Goal: Transaction & Acquisition: Purchase product/service

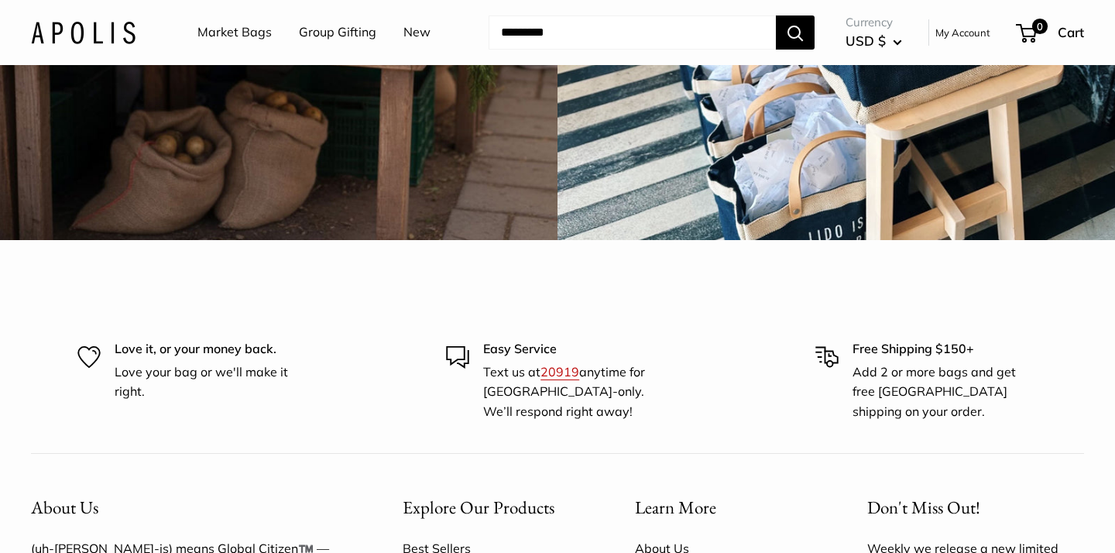
scroll to position [4191, 0]
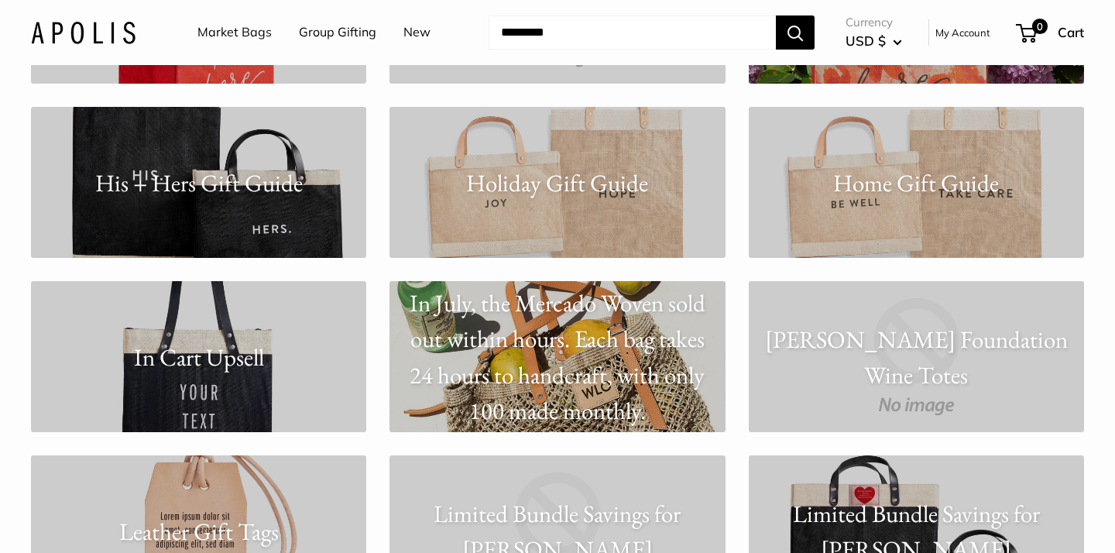
scroll to position [5889, 0]
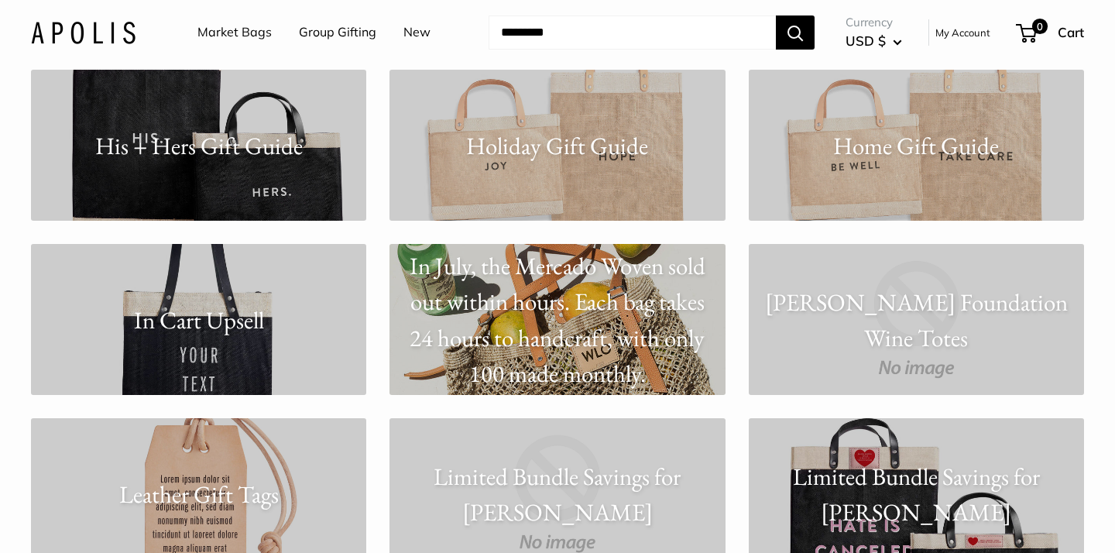
click at [531, 177] on link "Holiday Gift Guide" at bounding box center [557, 145] width 335 height 151
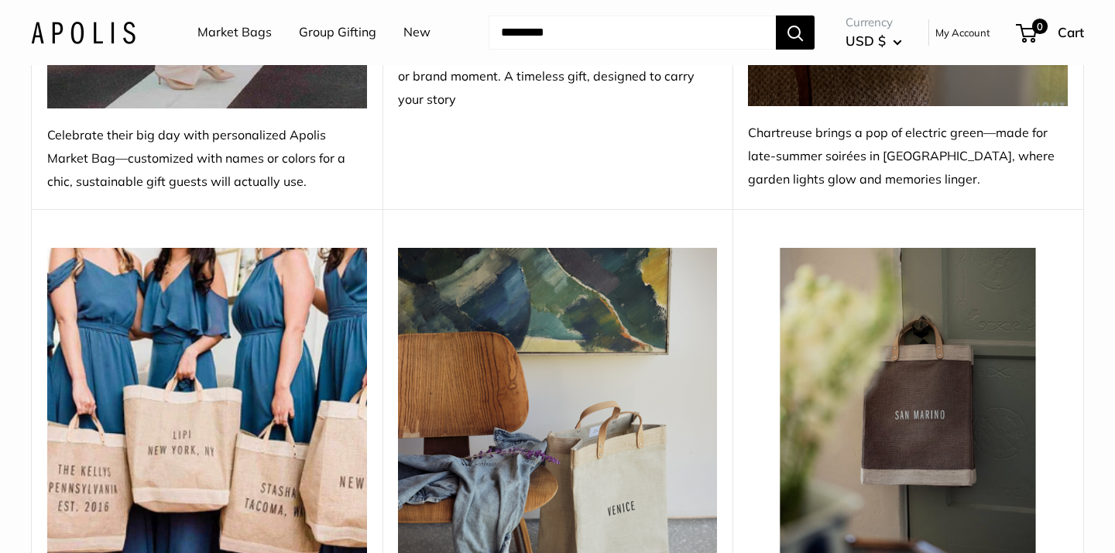
scroll to position [5214, 0]
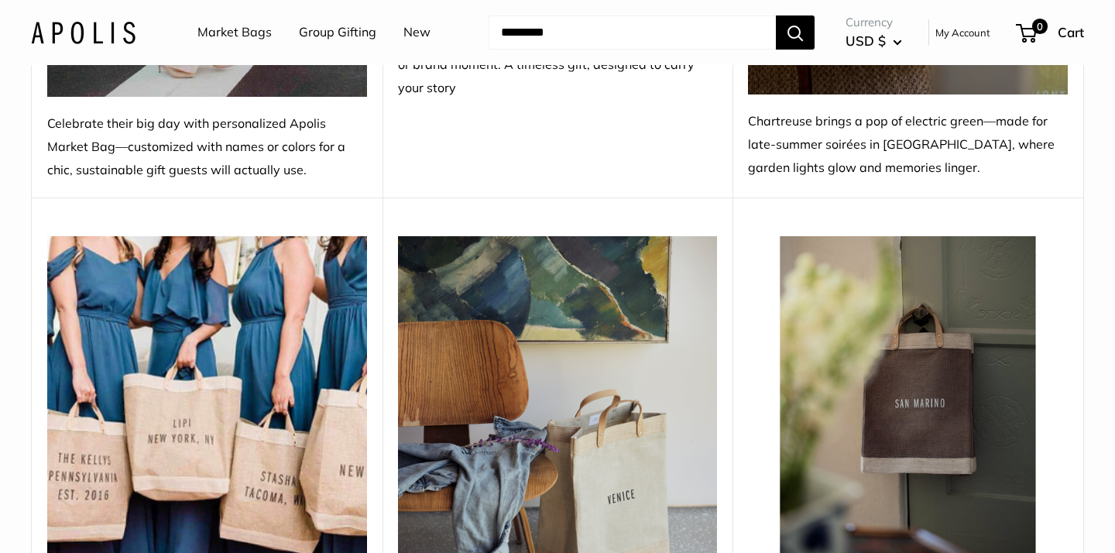
click at [528, 29] on input "Search..." at bounding box center [632, 32] width 287 height 34
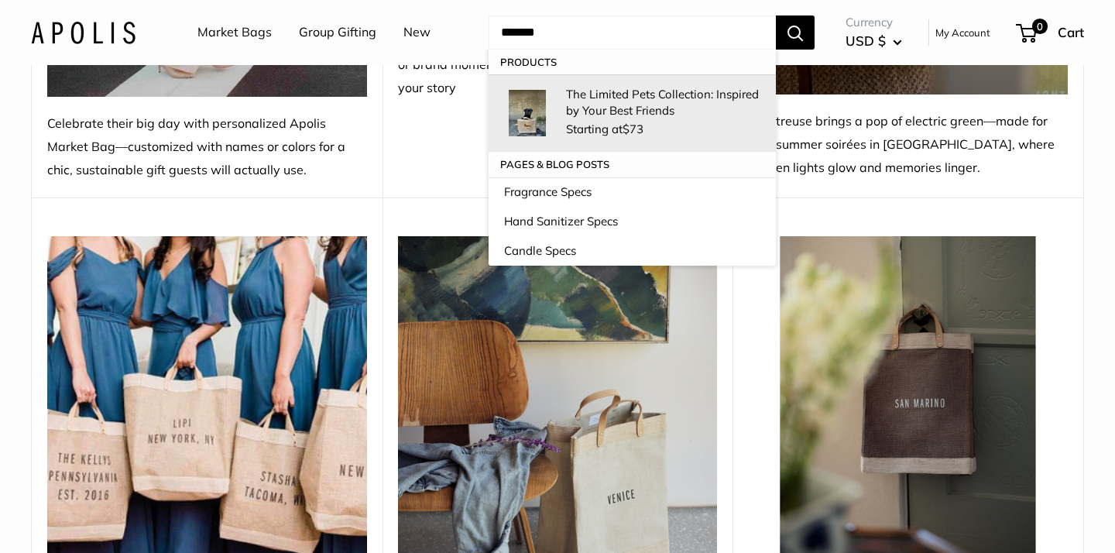
type input "******"
click at [593, 109] on p "The Limited Pets Collection: Inspired by Your Best Friends" at bounding box center [663, 102] width 194 height 33
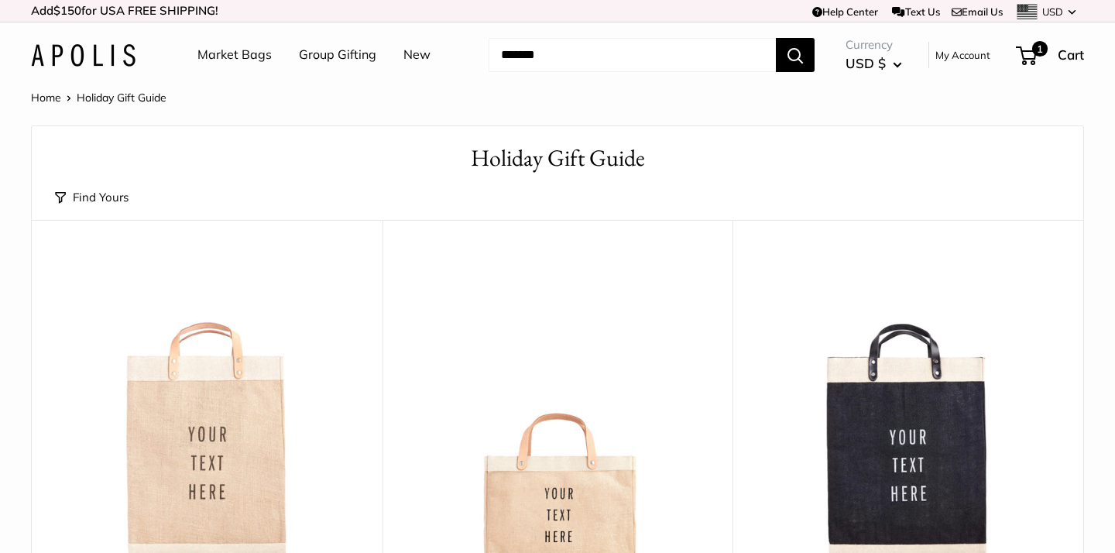
scroll to position [0, 0]
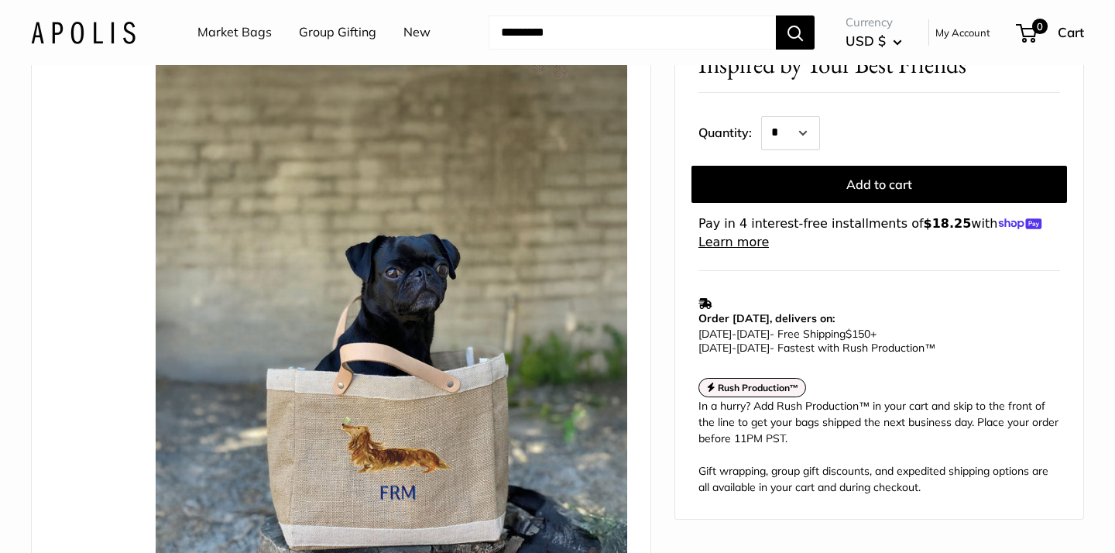
scroll to position [157, 0]
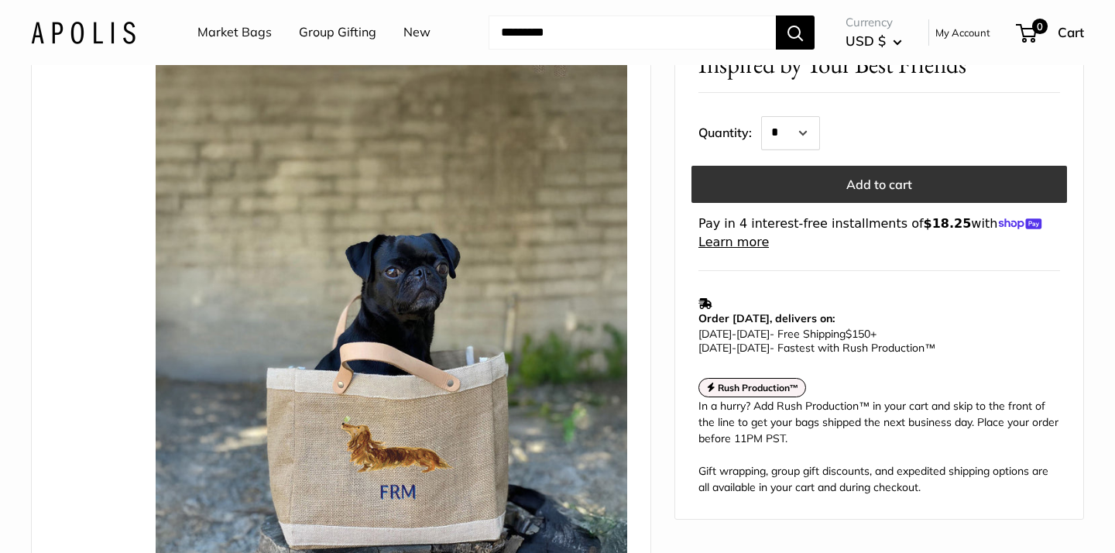
click at [957, 184] on button "Add to cart" at bounding box center [880, 183] width 376 height 37
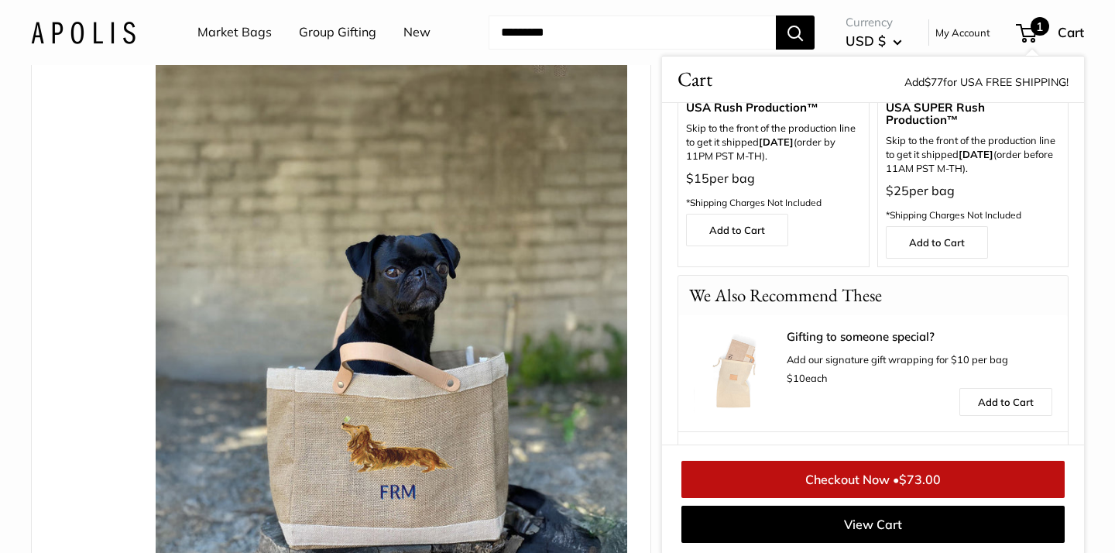
scroll to position [0, 0]
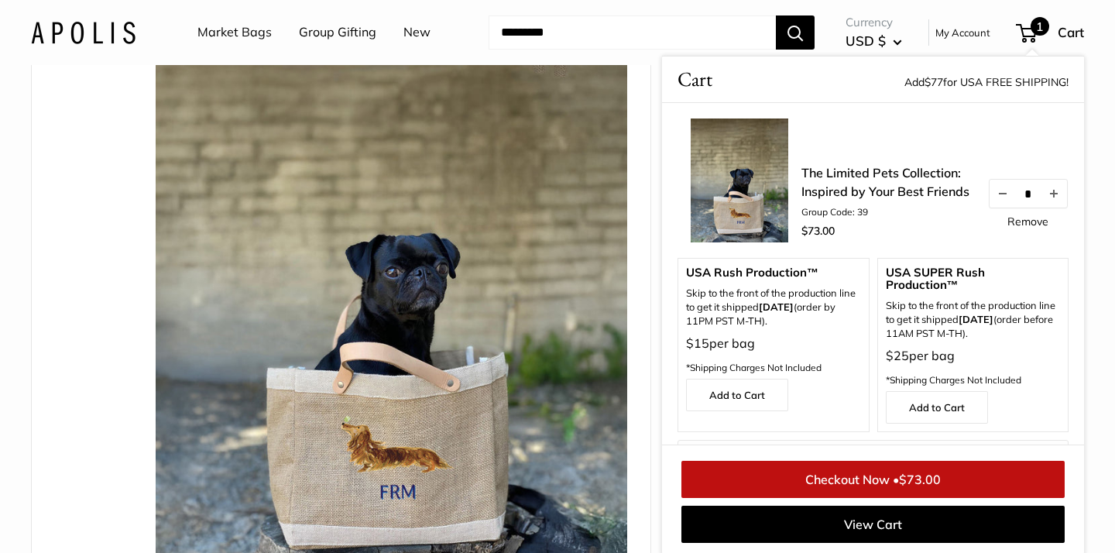
click at [844, 469] on link "Checkout Now • $73.00" at bounding box center [873, 479] width 383 height 37
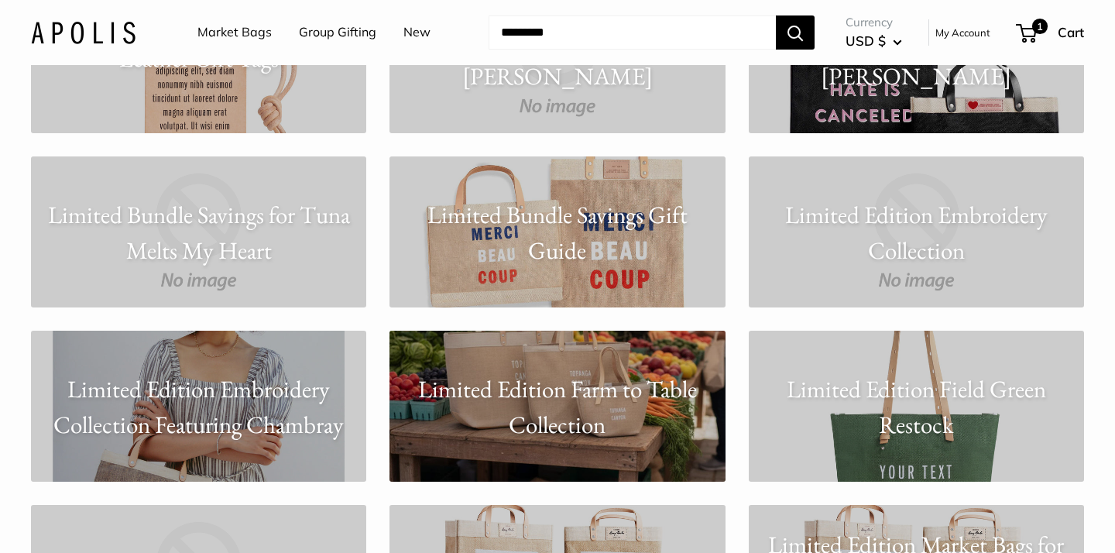
scroll to position [6329, 0]
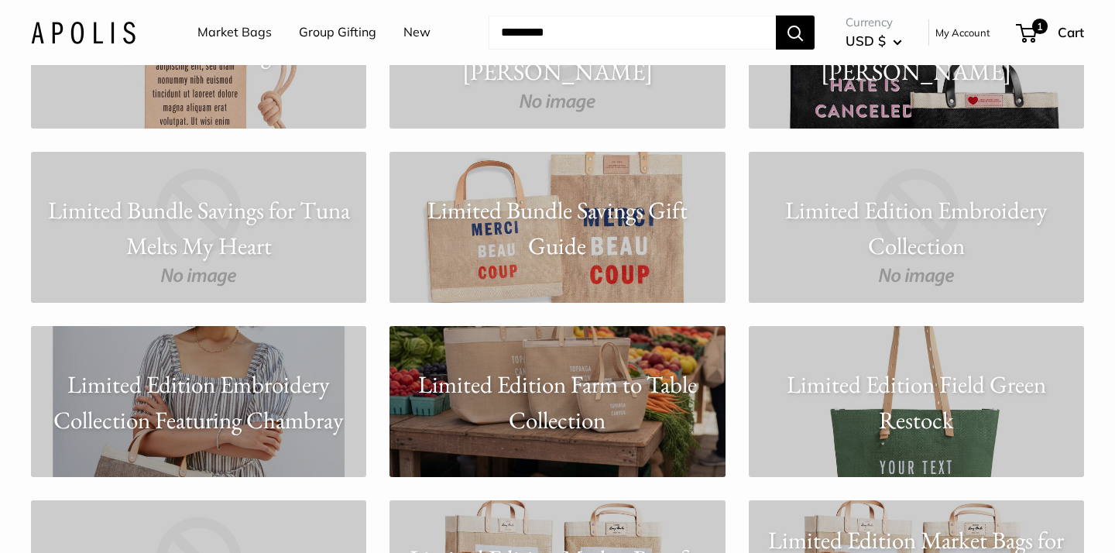
click at [241, 376] on p "Limited Edition Embroidery Collection Featuring Chambray" at bounding box center [198, 402] width 335 height 72
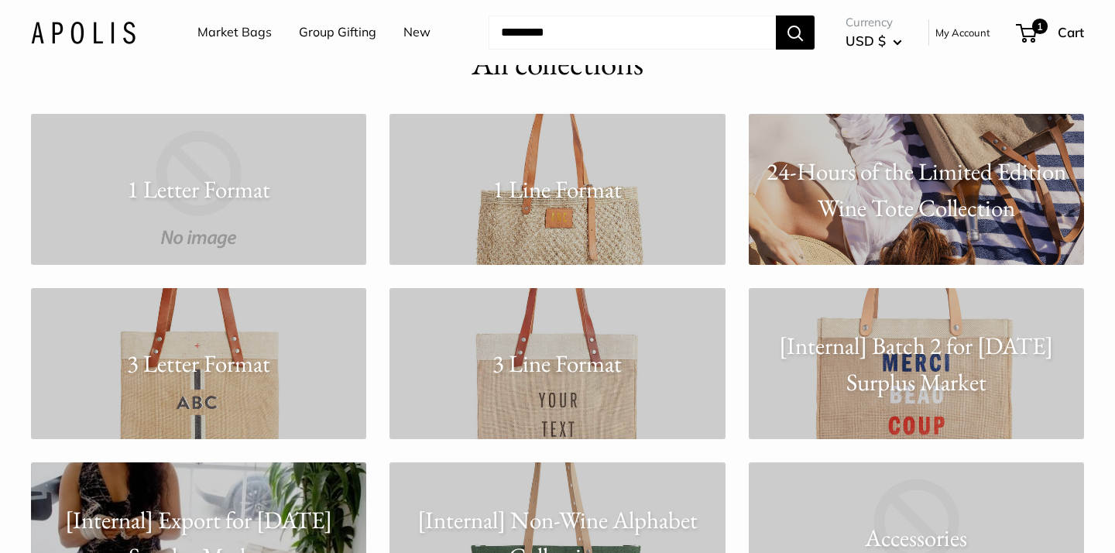
scroll to position [95, 0]
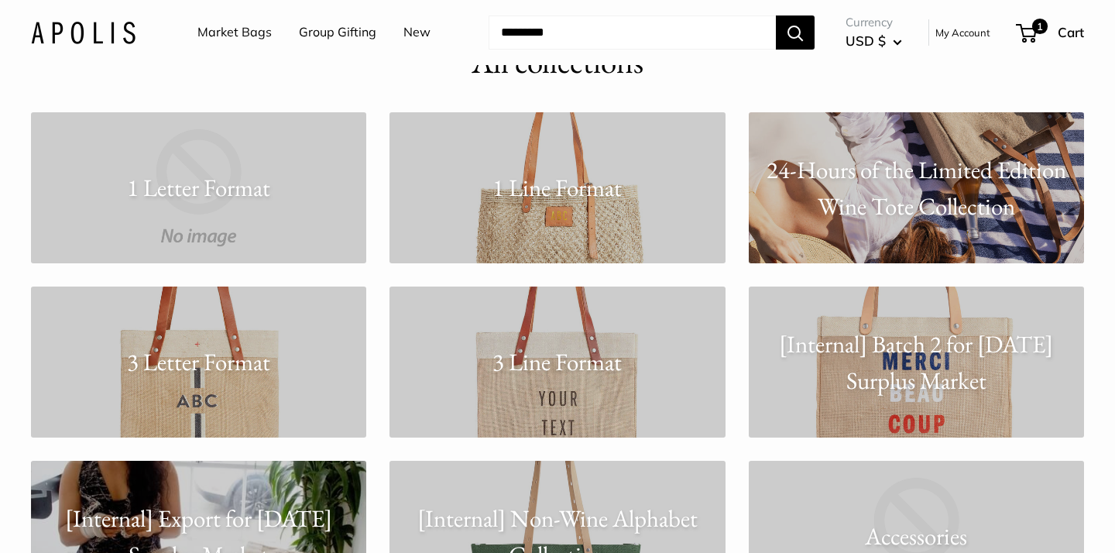
click at [524, 224] on link "1 Line Format" at bounding box center [557, 187] width 335 height 151
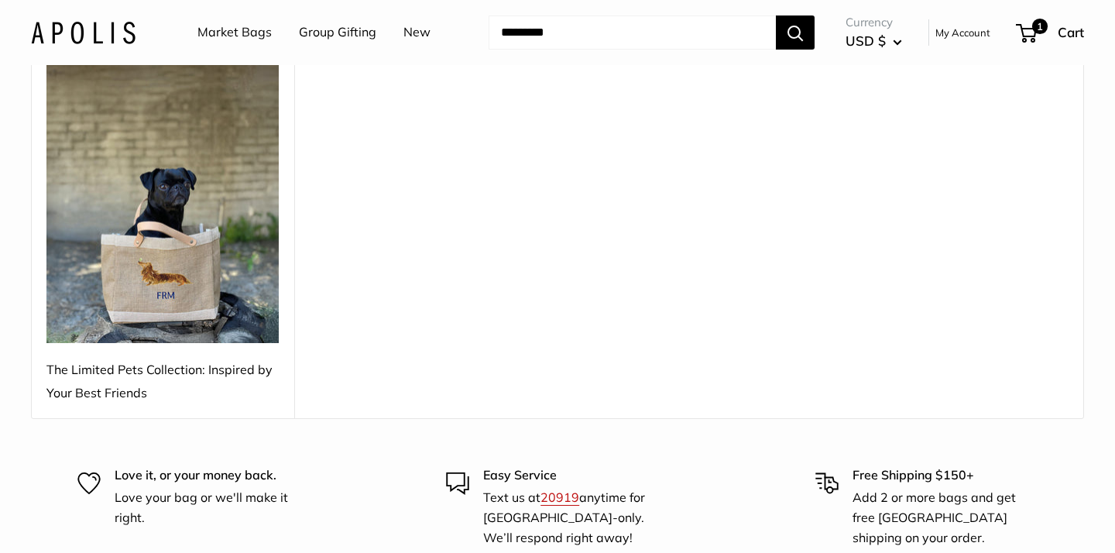
scroll to position [2033, 0]
